Goal: Transaction & Acquisition: Obtain resource

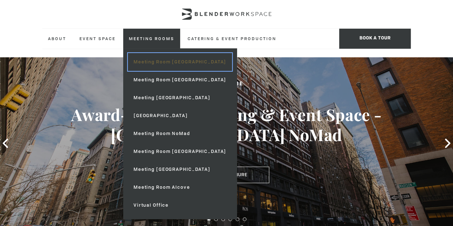
click at [171, 62] on link "Meeting Room [GEOGRAPHIC_DATA]" at bounding box center [180, 62] width 104 height 18
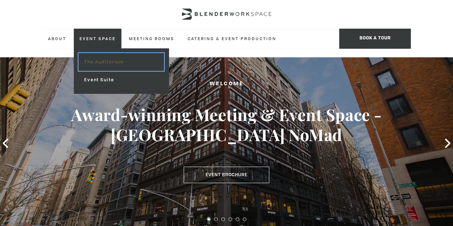
click at [114, 61] on link "The Auditorium" at bounding box center [121, 62] width 86 height 18
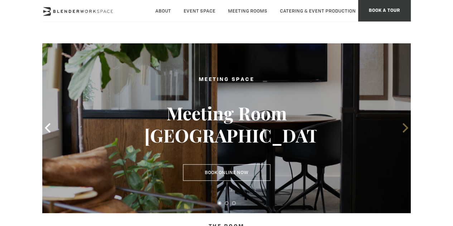
click at [405, 125] on icon at bounding box center [404, 127] width 9 height 9
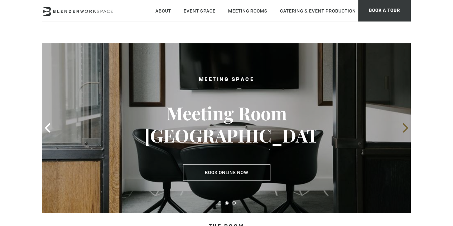
click at [405, 125] on icon at bounding box center [404, 127] width 9 height 9
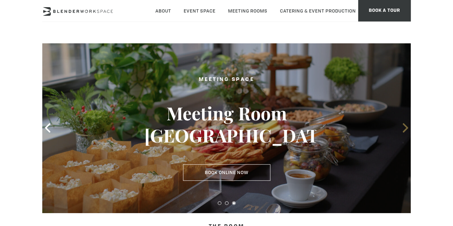
click at [405, 125] on icon at bounding box center [404, 127] width 9 height 9
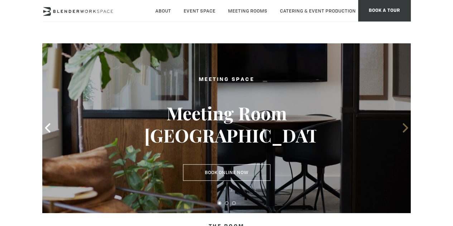
click at [405, 125] on icon at bounding box center [404, 127] width 9 height 9
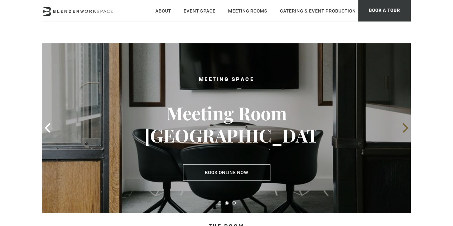
click at [405, 125] on icon at bounding box center [404, 127] width 9 height 9
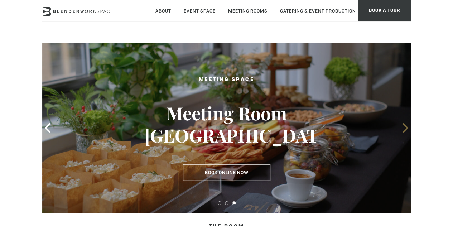
click at [405, 125] on icon at bounding box center [404, 127] width 9 height 9
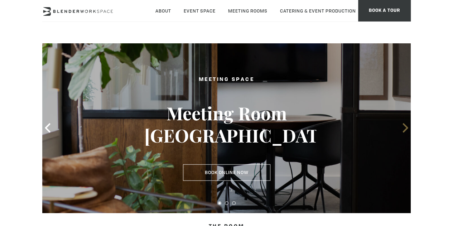
click at [404, 127] on icon at bounding box center [404, 127] width 9 height 9
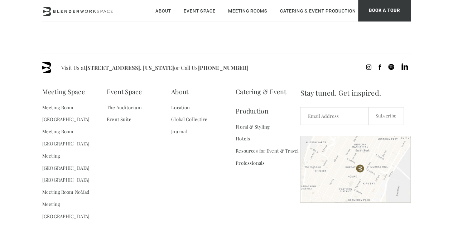
scroll to position [725, 0]
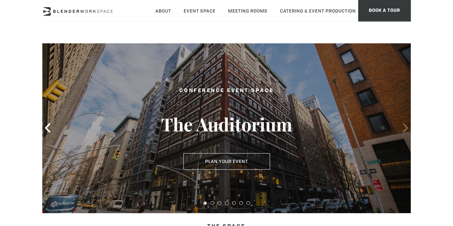
click at [401, 124] on icon at bounding box center [404, 127] width 9 height 9
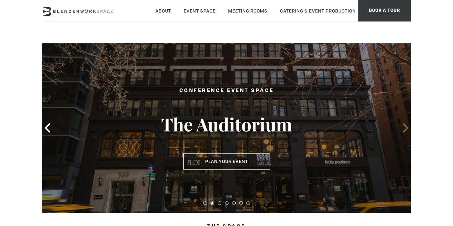
click at [405, 128] on icon at bounding box center [404, 127] width 9 height 9
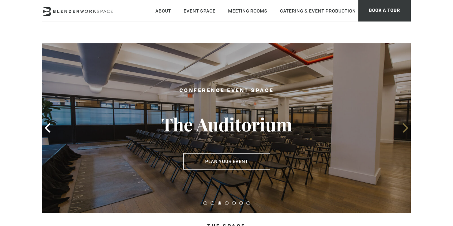
click at [405, 129] on icon at bounding box center [404, 127] width 5 height 9
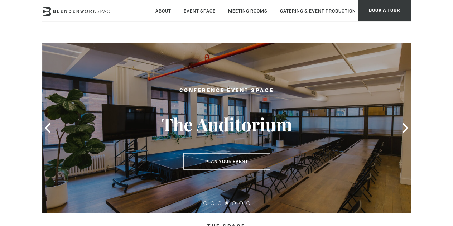
click at [193, 85] on div "Conference Event Space The Auditorium Plan Your Event Plan Your Event" at bounding box center [226, 128] width 179 height 98
click at [403, 124] on icon at bounding box center [404, 127] width 5 height 9
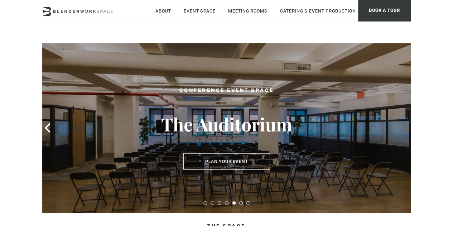
click at [403, 124] on icon at bounding box center [404, 127] width 5 height 9
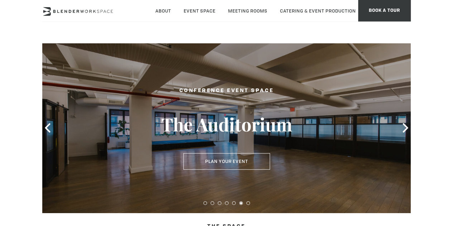
click at [302, 95] on h2 "Conference Event Space" at bounding box center [226, 90] width 165 height 9
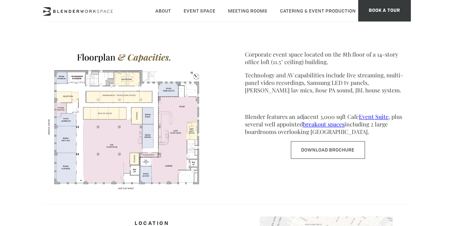
scroll to position [286, 0]
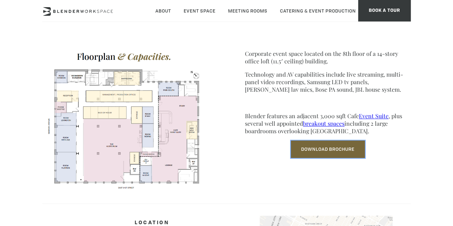
click at [313, 153] on link "Download Brochure" at bounding box center [328, 149] width 74 height 18
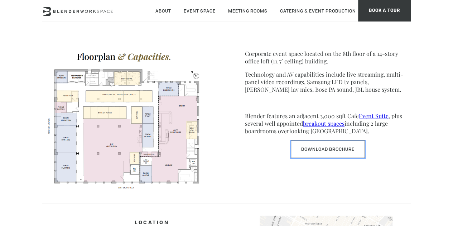
scroll to position [179, 0]
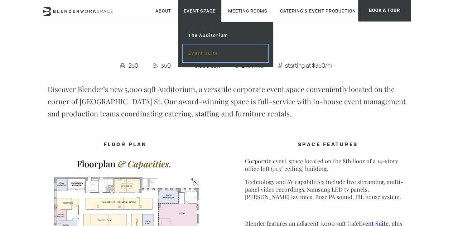
click at [215, 51] on link "Event Suite" at bounding box center [226, 53] width 86 height 18
